Goal: Task Accomplishment & Management: Use online tool/utility

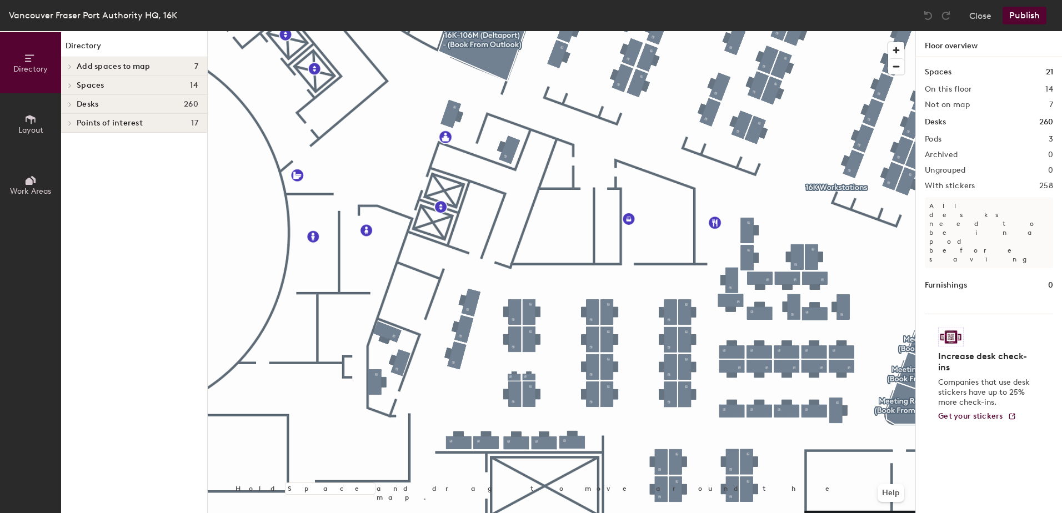
click at [32, 138] on button "Layout" at bounding box center [30, 123] width 61 height 61
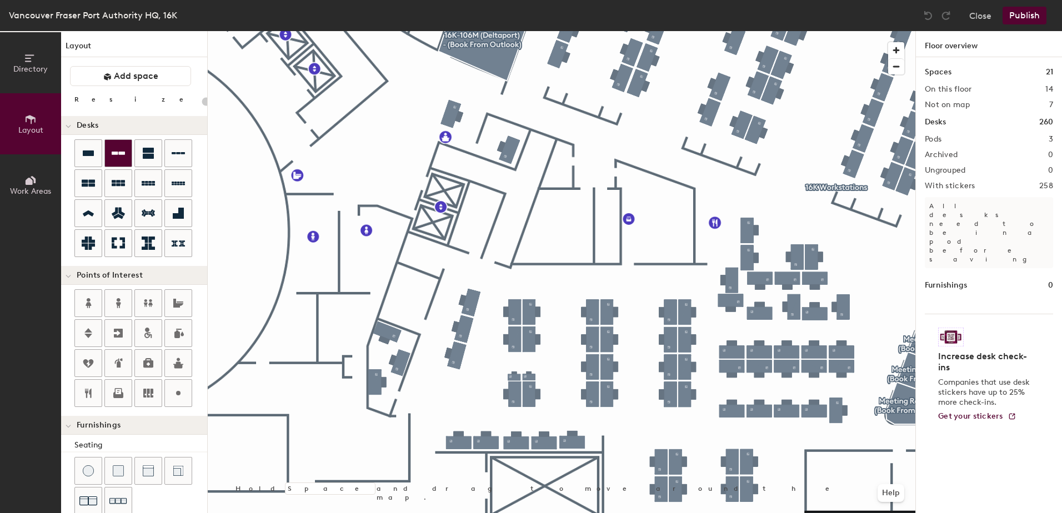
click at [110, 154] on div at bounding box center [118, 153] width 27 height 27
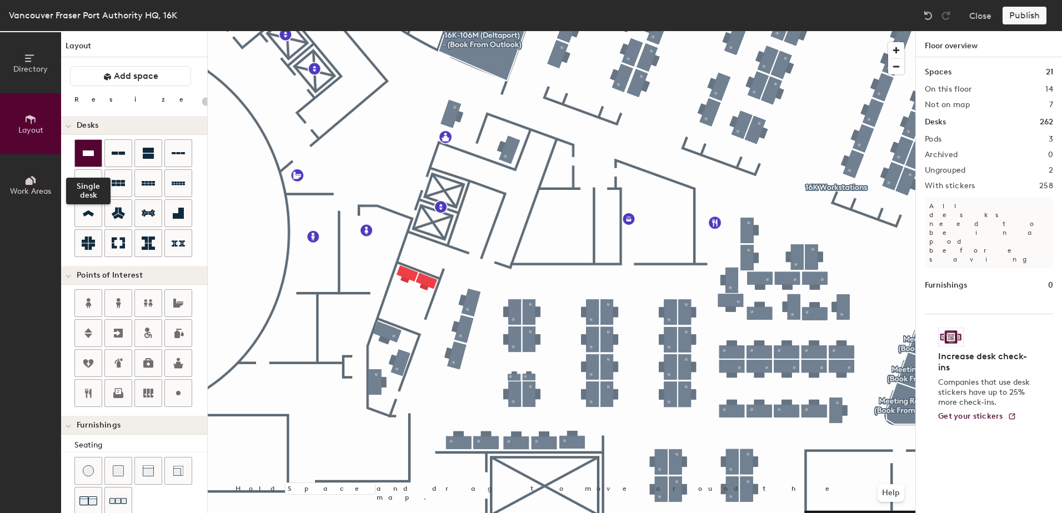
click at [93, 157] on icon at bounding box center [88, 153] width 13 height 13
type input "80"
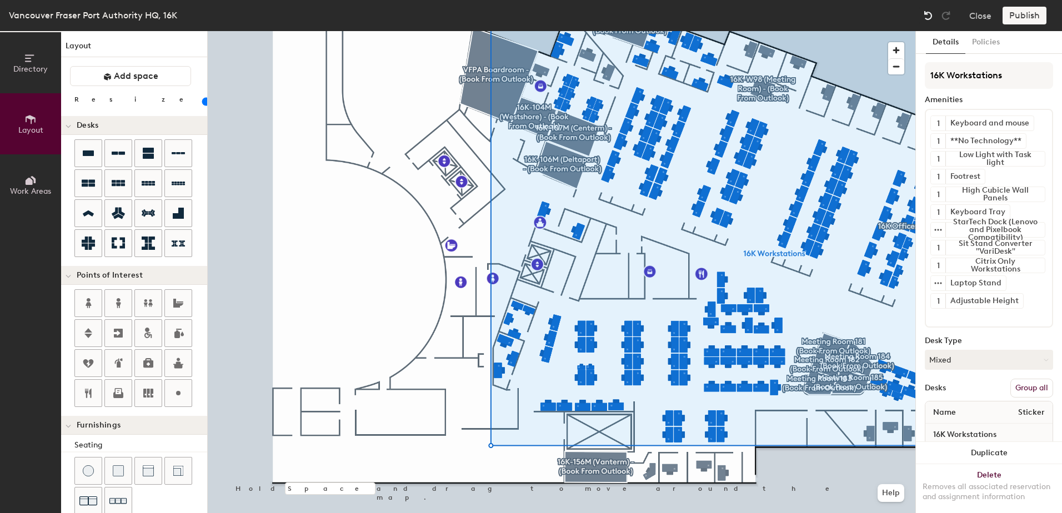
click at [928, 18] on img at bounding box center [928, 15] width 11 height 11
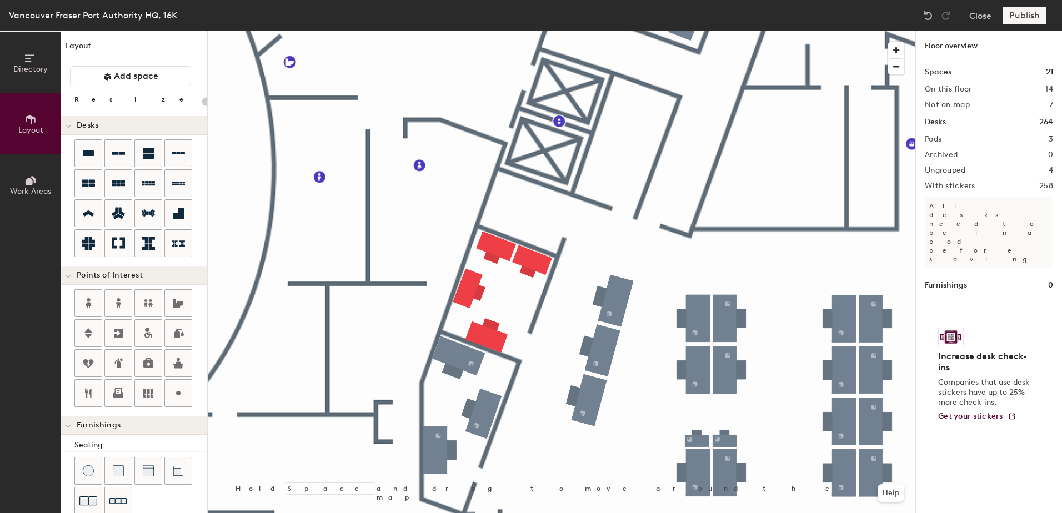
type input "60"
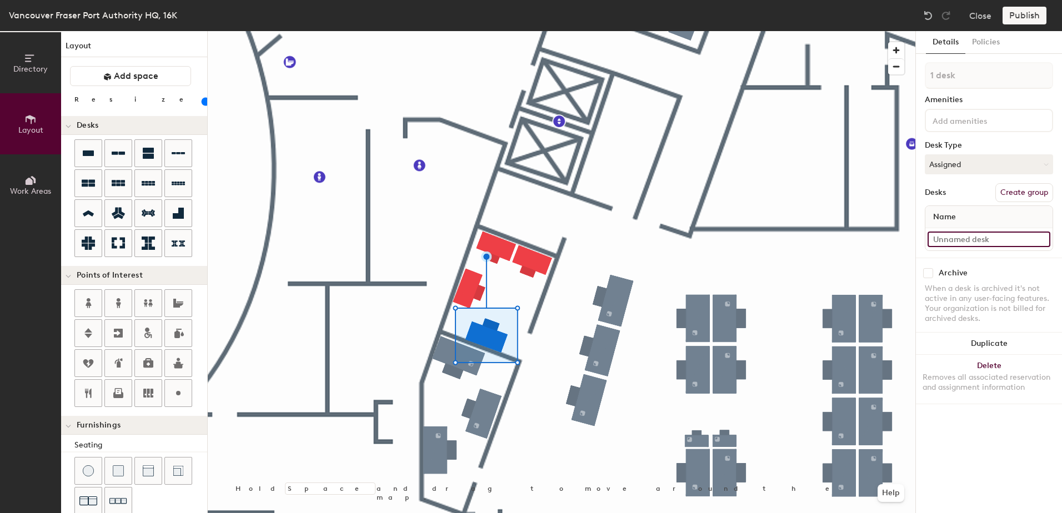
click at [986, 237] on input at bounding box center [989, 240] width 123 height 16
type input "159 A"
click at [1028, 122] on input at bounding box center [980, 119] width 100 height 13
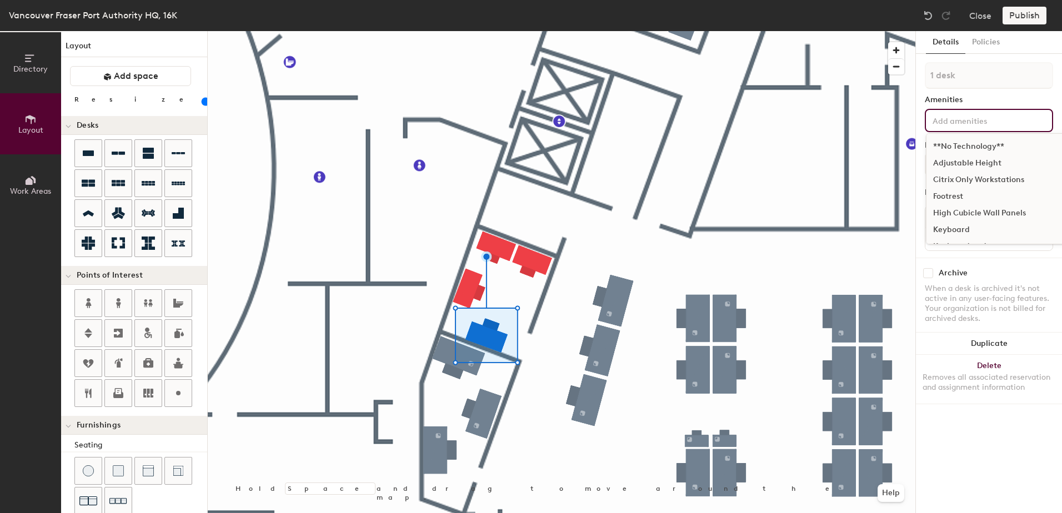
click at [986, 164] on div "Adjustable Height" at bounding box center [1030, 163] width 208 height 17
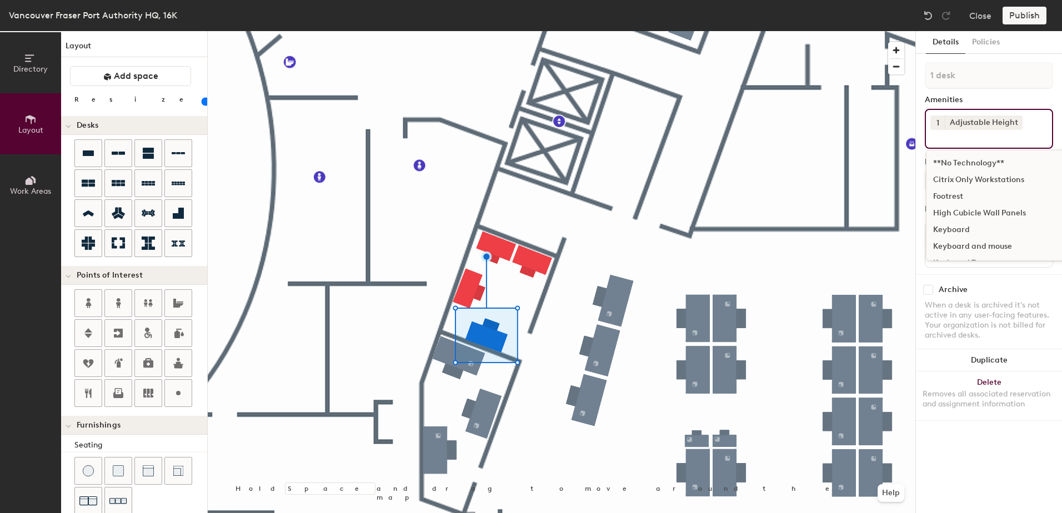
click at [1009, 142] on input at bounding box center [980, 136] width 100 height 13
click at [979, 243] on div "Keyboard and mouse" at bounding box center [1030, 246] width 208 height 17
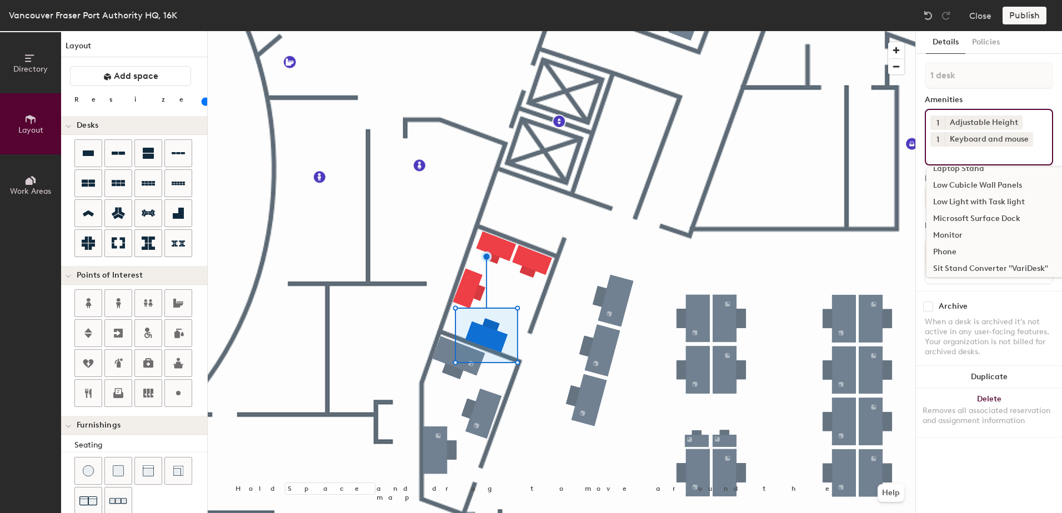
scroll to position [167, 0]
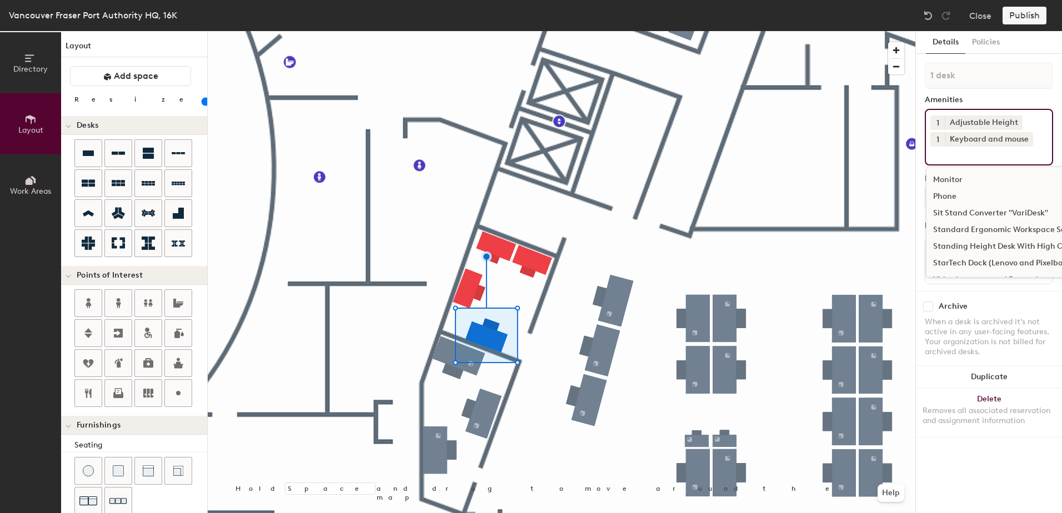
click at [961, 178] on div "Monitor" at bounding box center [1030, 180] width 208 height 17
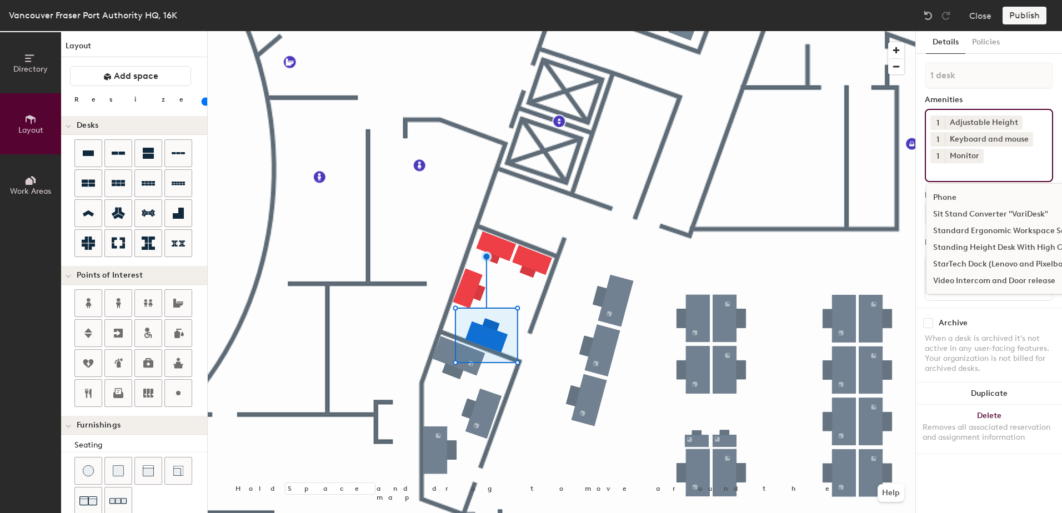
click at [992, 230] on div "Standard Ergonomic Workspace Setup" at bounding box center [1030, 231] width 208 height 17
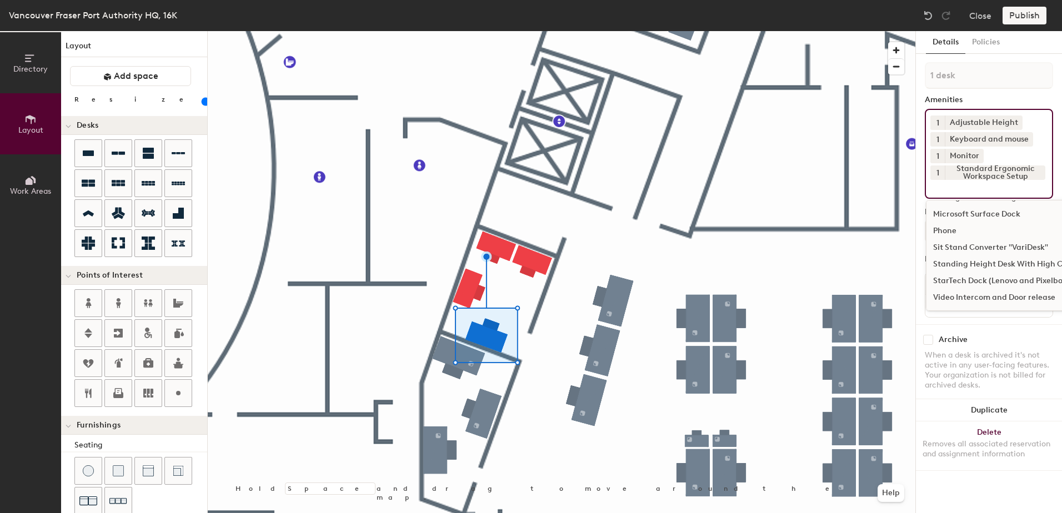
scroll to position [149, 0]
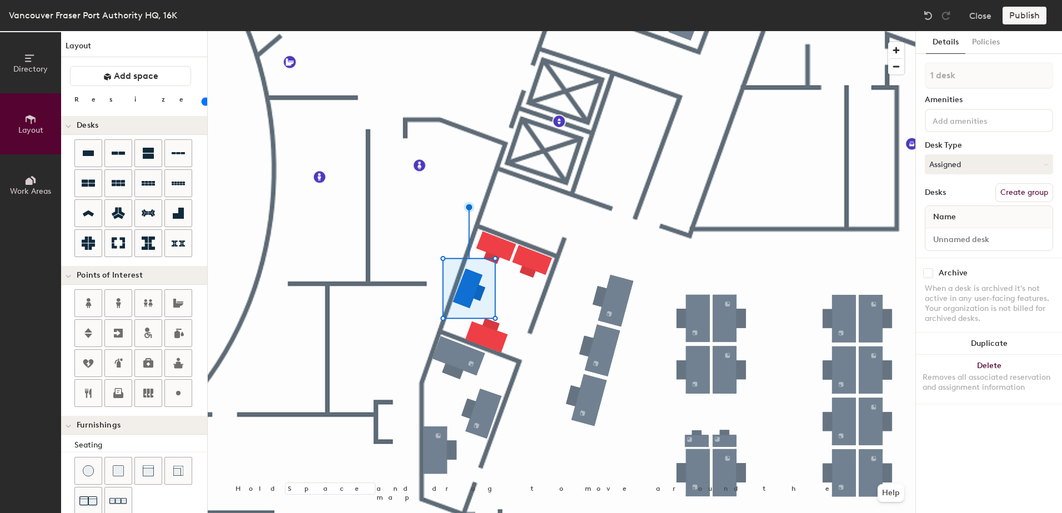
click at [979, 124] on input at bounding box center [980, 119] width 100 height 13
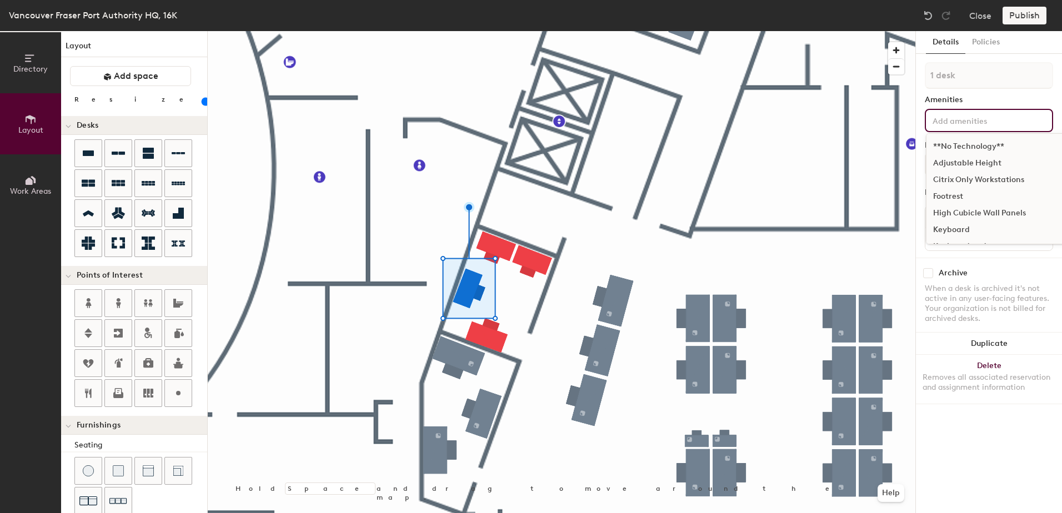
click at [987, 158] on div "Adjustable Height" at bounding box center [1030, 163] width 208 height 17
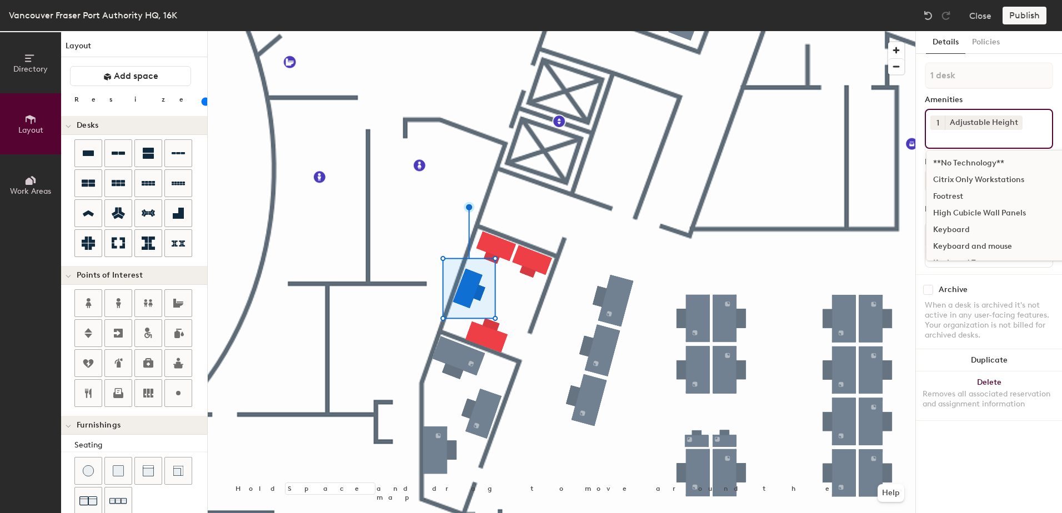
click at [989, 240] on div "Keyboard and mouse" at bounding box center [1030, 246] width 208 height 17
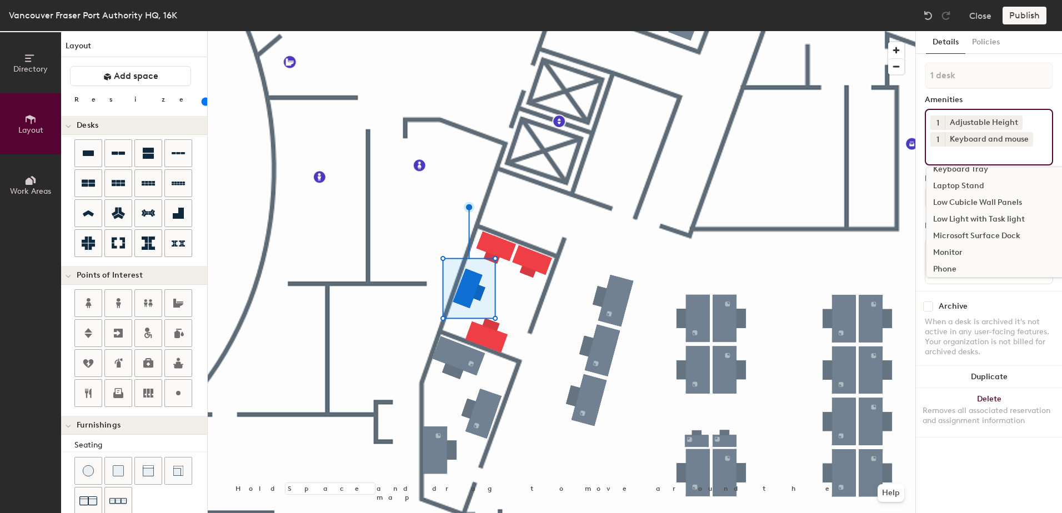
scroll to position [111, 0]
click at [949, 234] on div "Monitor" at bounding box center [1030, 235] width 208 height 17
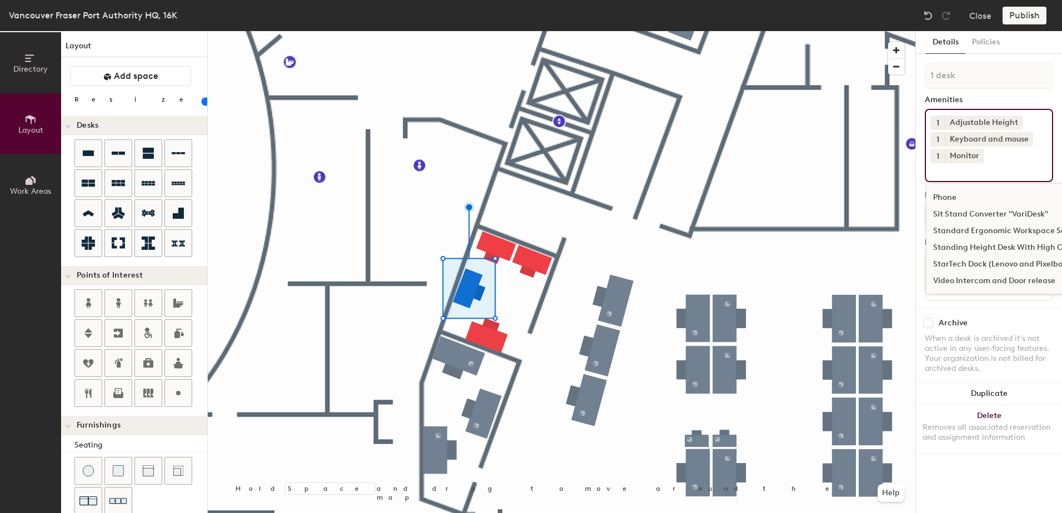
click at [989, 230] on div "Standard Ergonomic Workspace Setup" at bounding box center [1030, 231] width 208 height 17
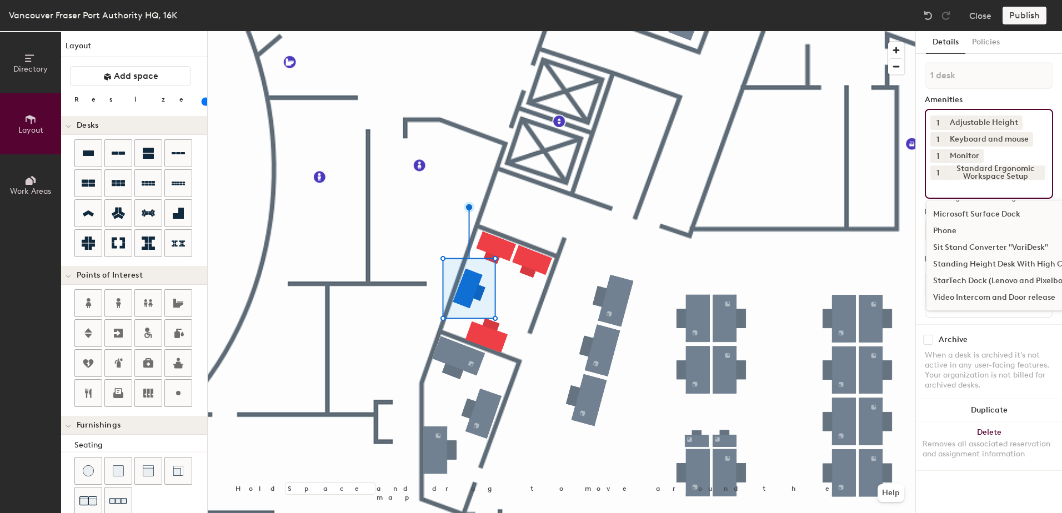
click at [897, 31] on div at bounding box center [562, 31] width 708 height 0
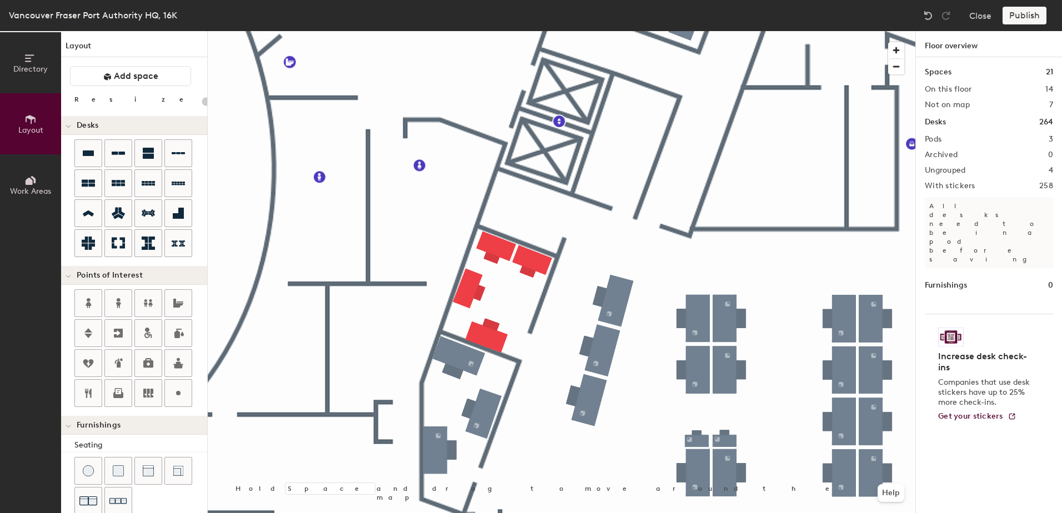
click at [479, 31] on div at bounding box center [562, 31] width 708 height 0
type input "60"
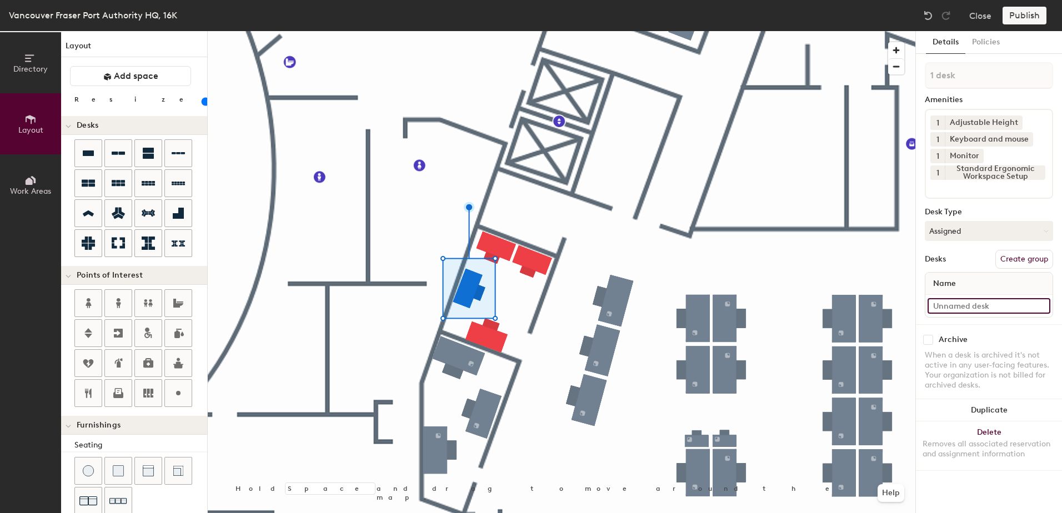
click at [975, 305] on input at bounding box center [989, 306] width 123 height 16
type input "159 B"
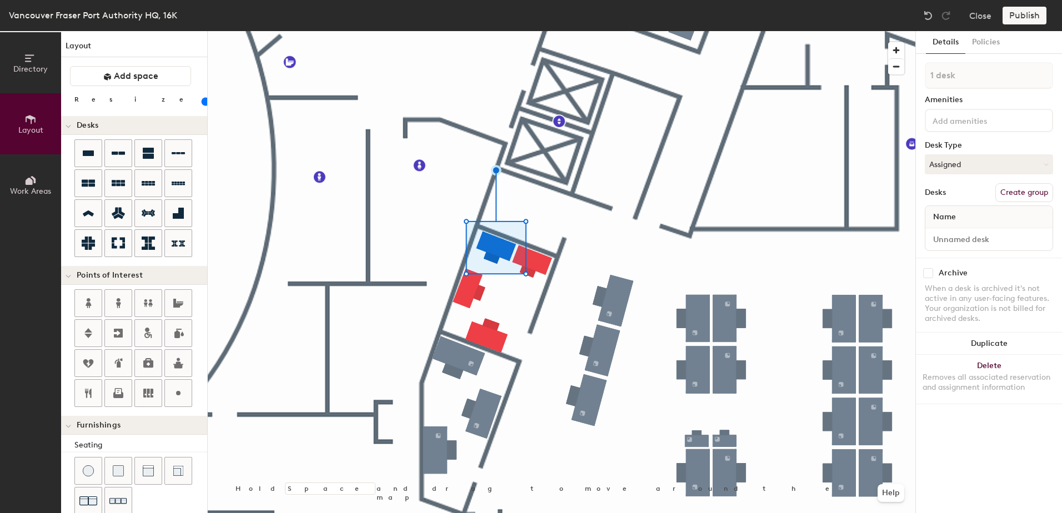
click at [978, 117] on input at bounding box center [980, 119] width 100 height 13
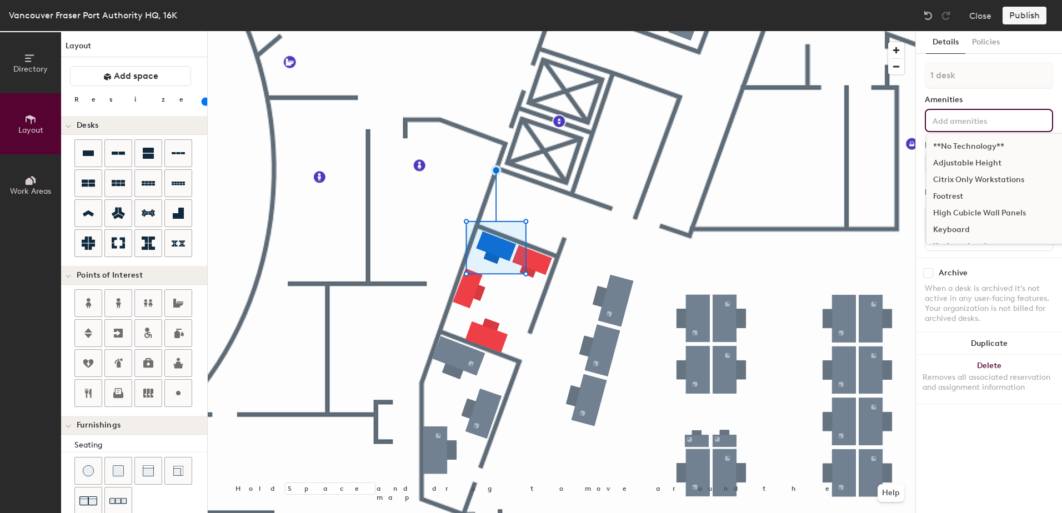
click at [983, 162] on div "Adjustable Height" at bounding box center [1030, 163] width 208 height 17
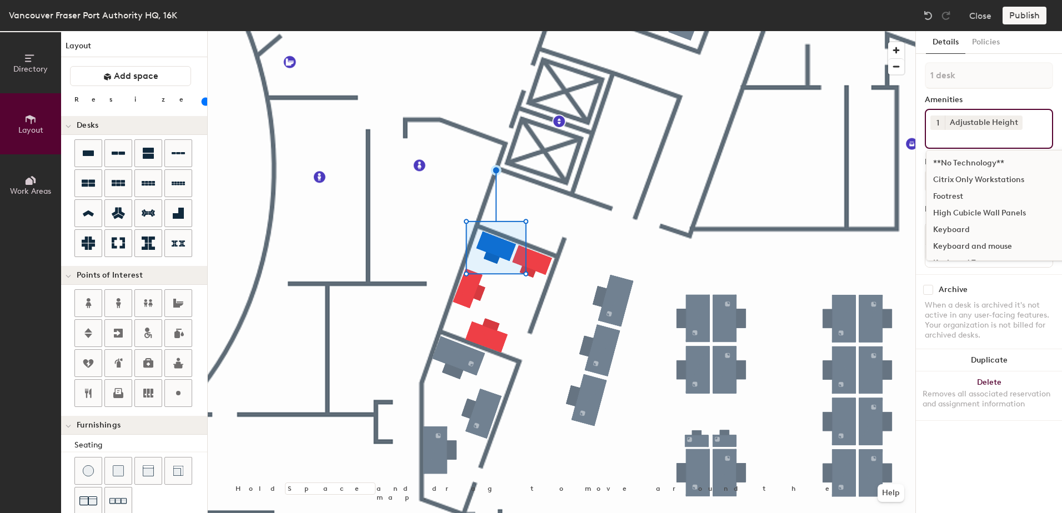
click at [986, 250] on div "Keyboard and mouse" at bounding box center [1030, 246] width 208 height 17
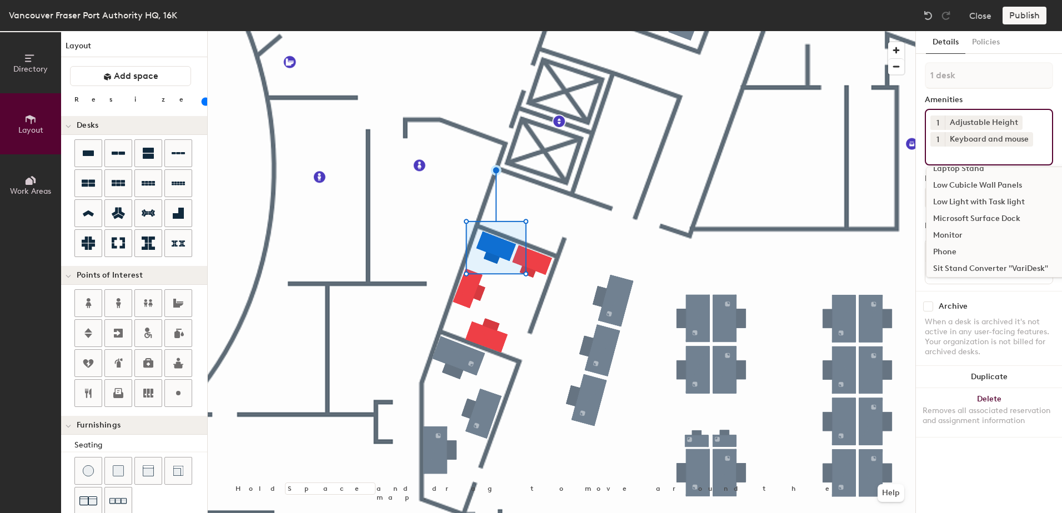
scroll to position [167, 0]
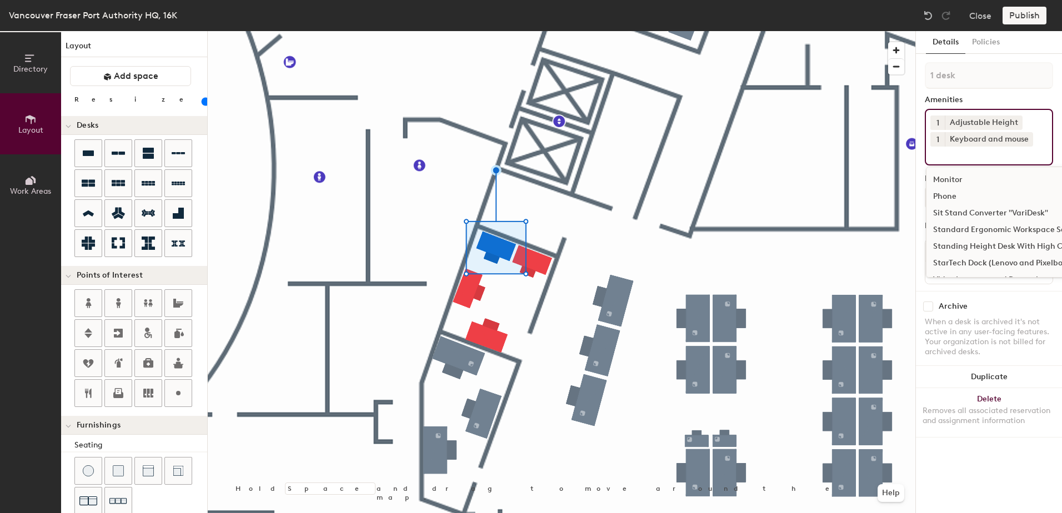
click at [940, 179] on div "Monitor" at bounding box center [1030, 180] width 208 height 17
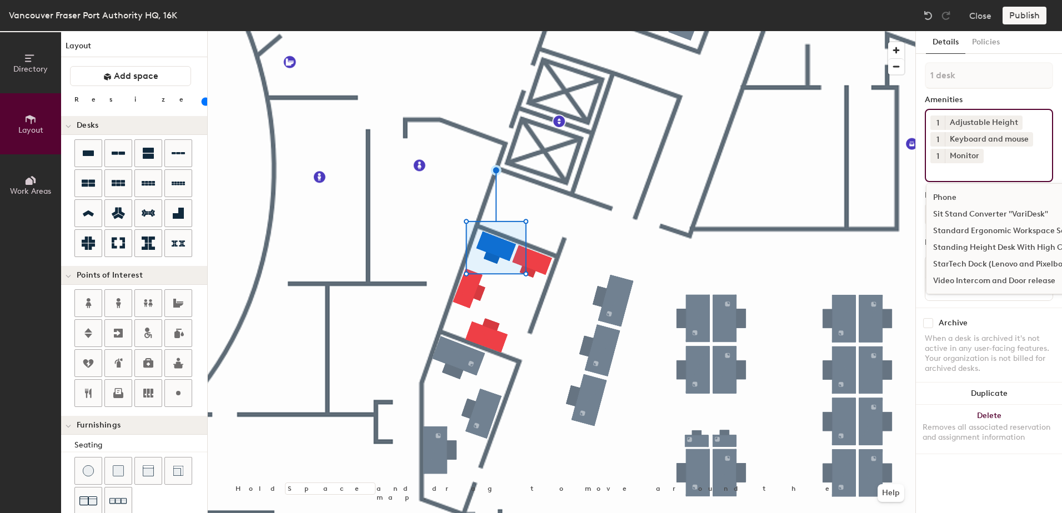
scroll to position [166, 0]
click at [1014, 230] on div "Standard Ergonomic Workspace Setup" at bounding box center [1030, 231] width 208 height 17
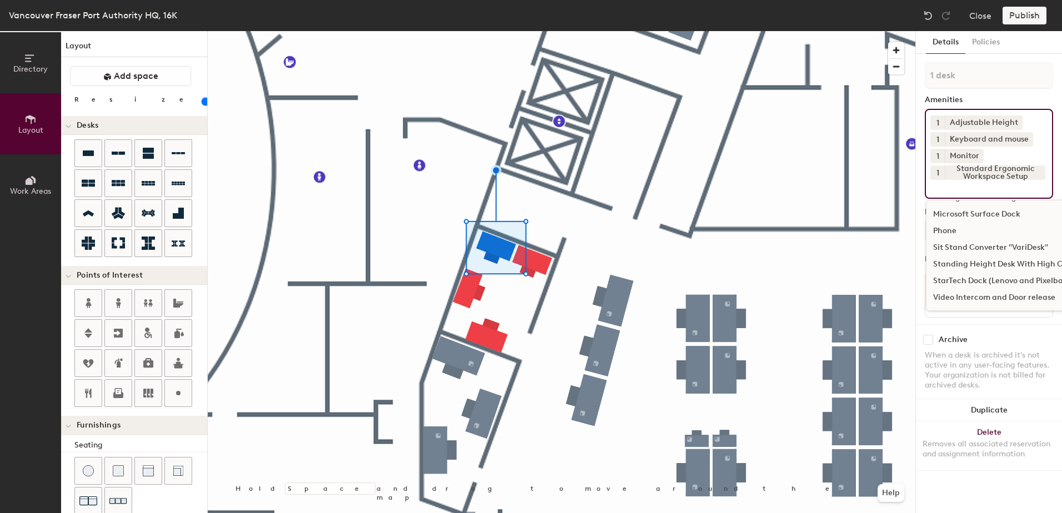
click at [924, 319] on div "Details Policies 1 desk Amenities 1 Adjustable Height 1 Keyboard and mouse 1 Mo…" at bounding box center [989, 272] width 146 height 482
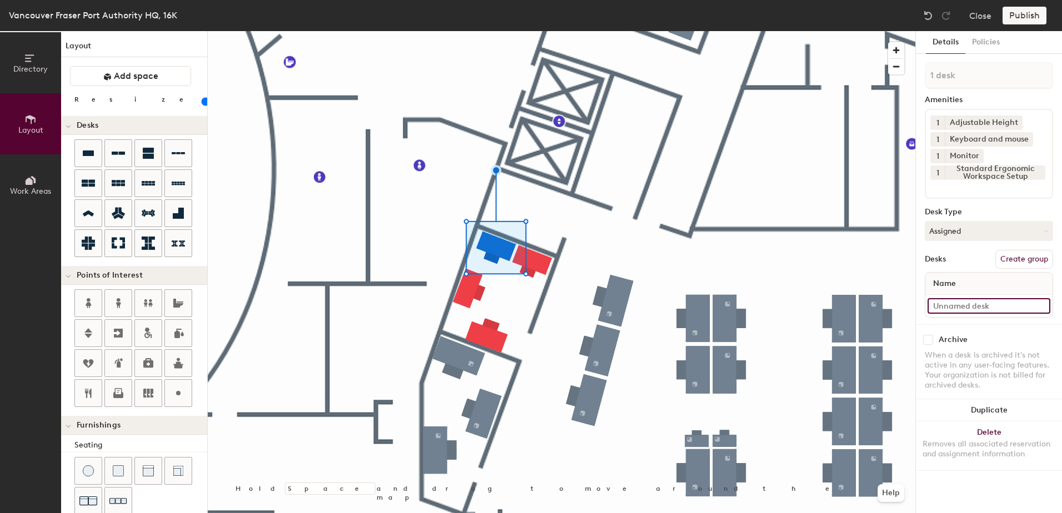
click at [966, 302] on input at bounding box center [989, 306] width 123 height 16
type input "159 C"
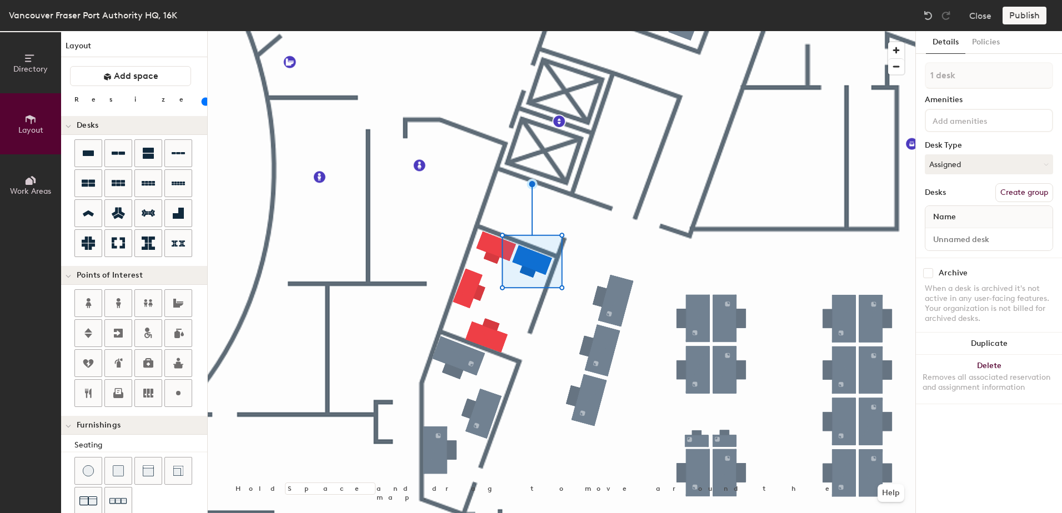
click at [986, 125] on input at bounding box center [980, 119] width 100 height 13
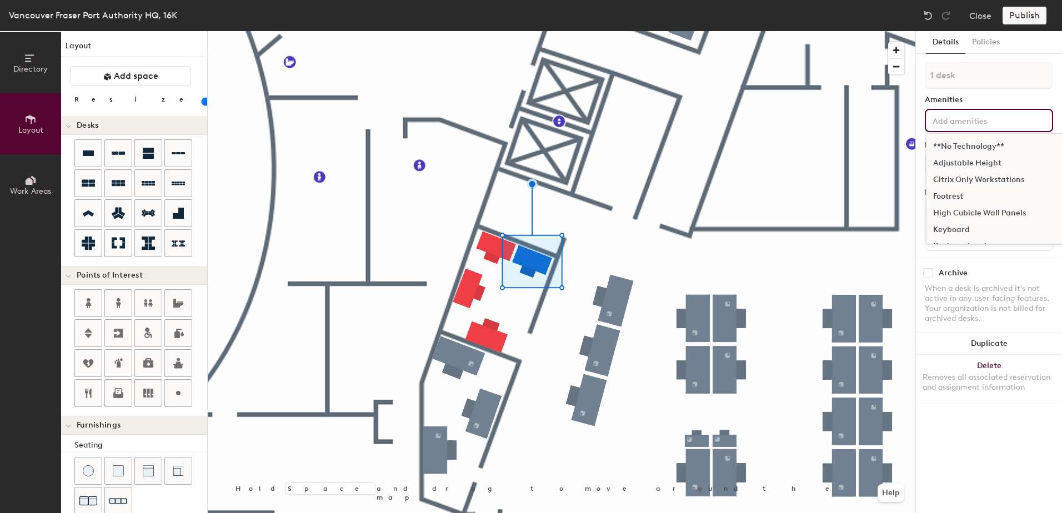
click at [998, 168] on div "Adjustable Height" at bounding box center [1030, 163] width 208 height 17
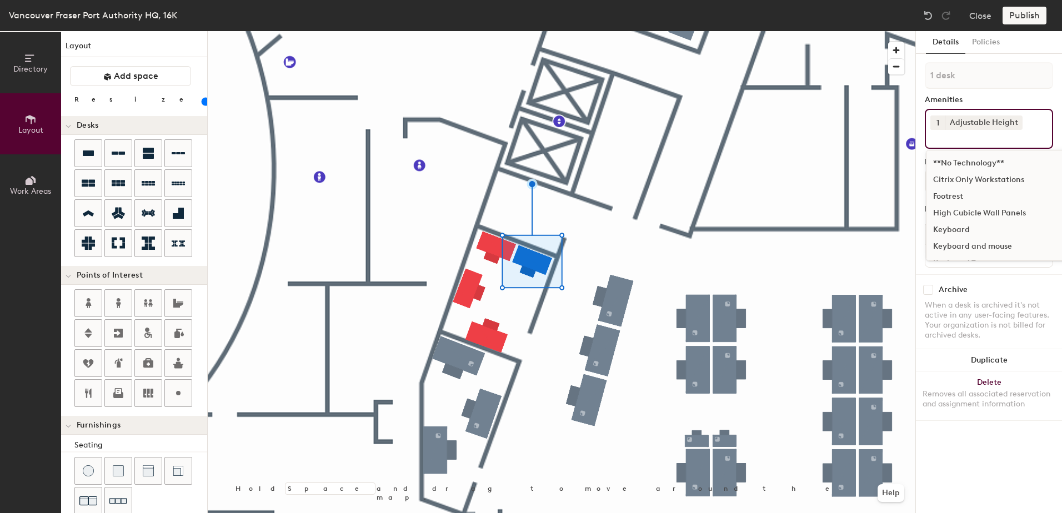
click at [975, 247] on div "Keyboard and mouse" at bounding box center [1030, 246] width 208 height 17
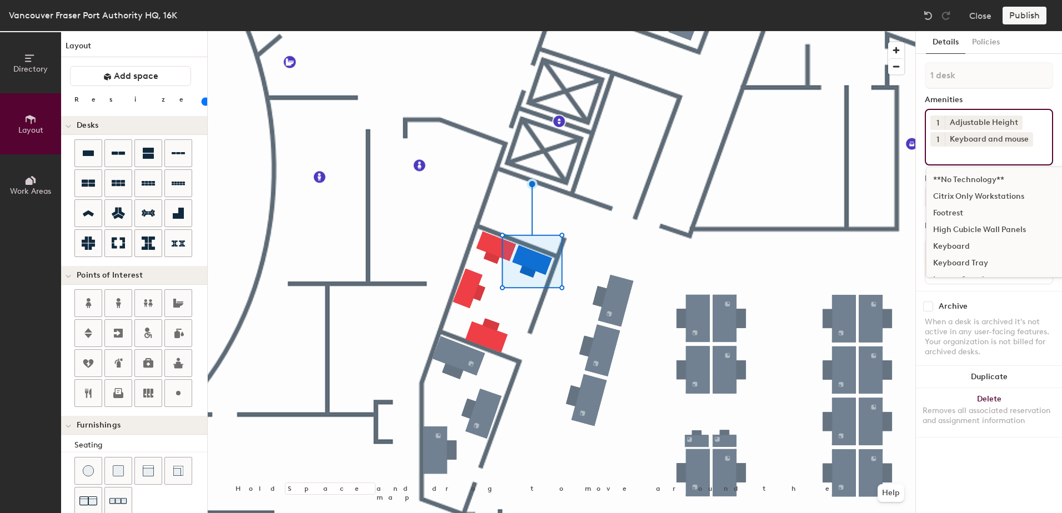
scroll to position [111, 0]
click at [949, 232] on div "Monitor" at bounding box center [1030, 235] width 208 height 17
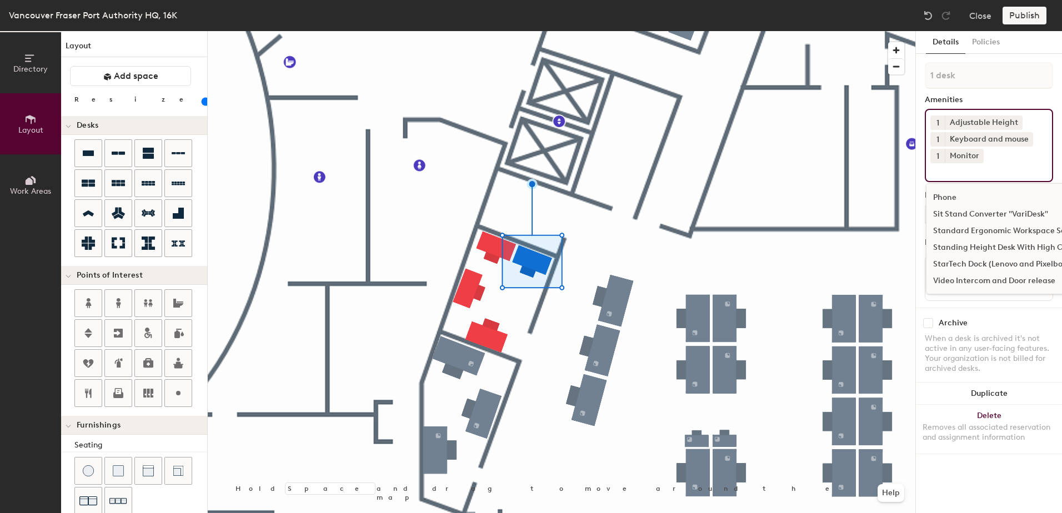
click at [997, 228] on div "Standard Ergonomic Workspace Setup" at bounding box center [1030, 231] width 208 height 17
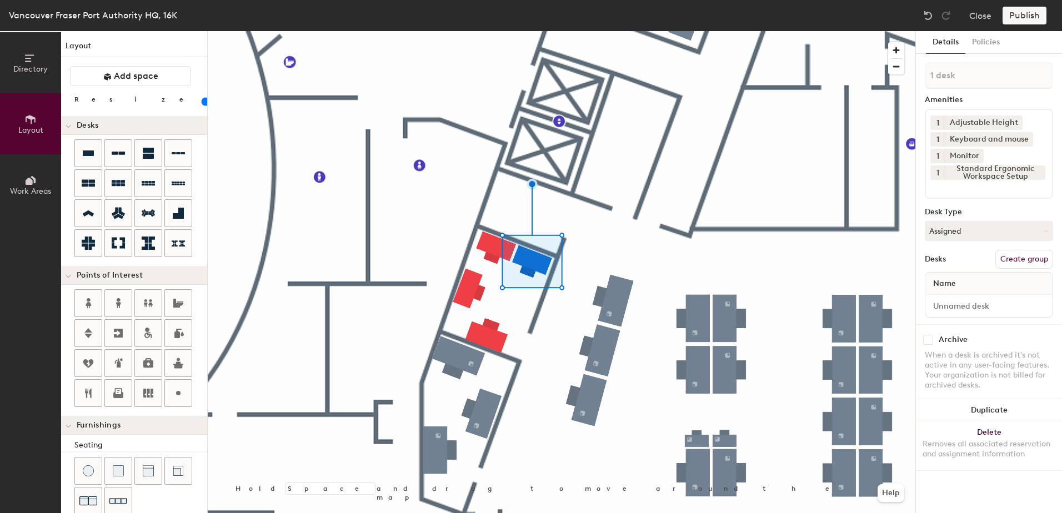
click at [925, 324] on div "Archive When a desk is archived it's not active in any user-facing features. Yo…" at bounding box center [989, 363] width 146 height 79
click at [963, 306] on input at bounding box center [989, 306] width 123 height 16
type input "159 D"
click at [946, 319] on div "1 desk Amenities 1 Adjustable Height 1 Keyboard and mouse 1 Monitor 1 Standard …" at bounding box center [989, 193] width 128 height 262
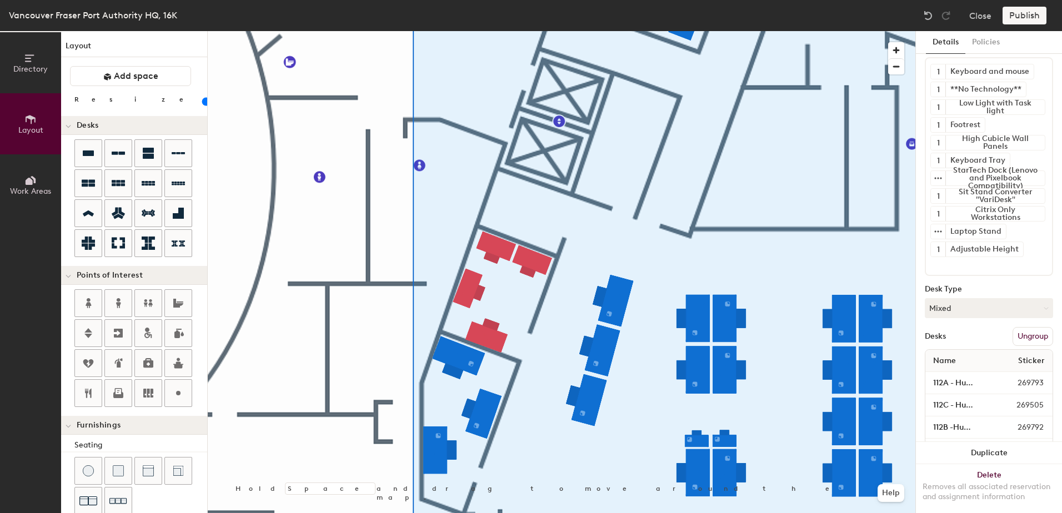
scroll to position [0, 0]
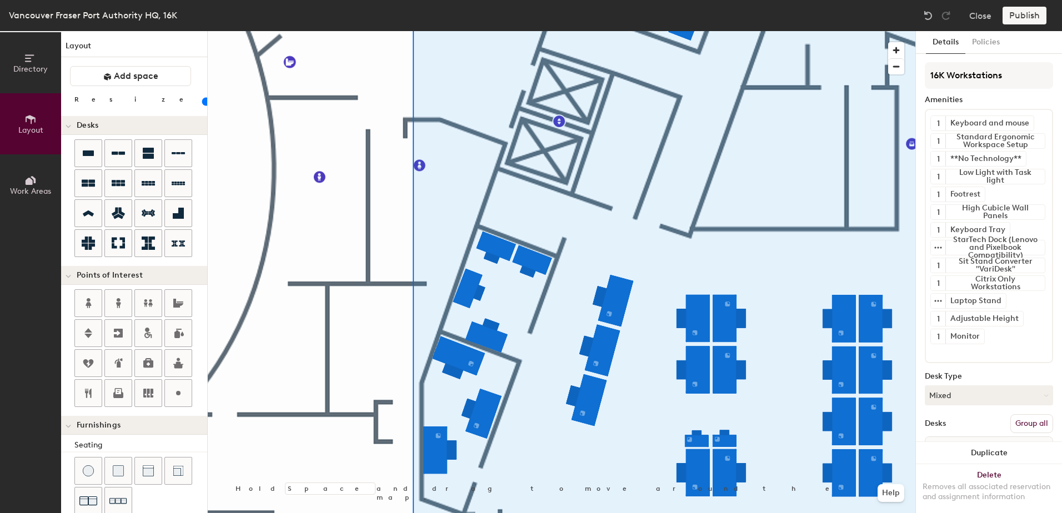
click at [1014, 423] on button "Group all" at bounding box center [1031, 423] width 43 height 19
click at [1032, 17] on button "Publish" at bounding box center [1024, 16] width 44 height 18
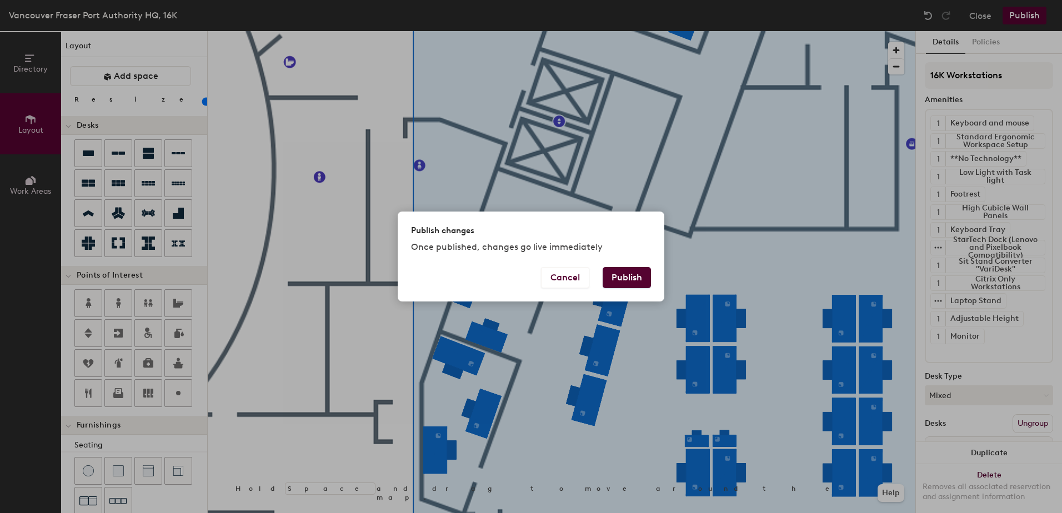
click at [641, 278] on button "Publish" at bounding box center [627, 277] width 48 height 21
type input "20"
